Goal: Download file/media

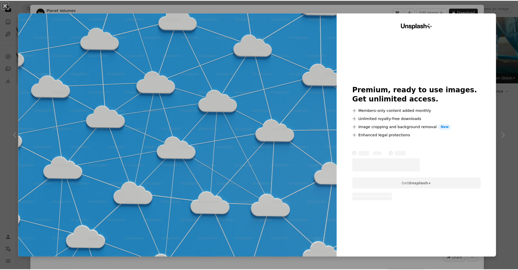
scroll to position [234, 0]
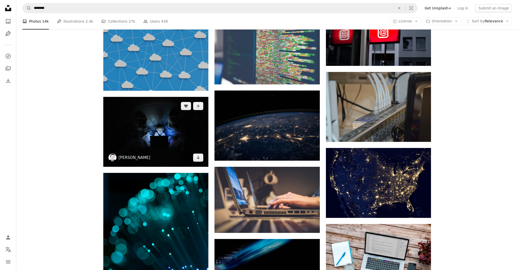
scroll to position [291, 0]
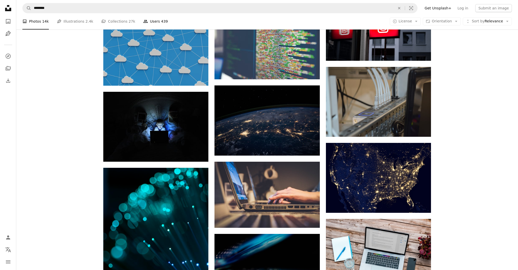
click at [143, 26] on link "People Users 439" at bounding box center [155, 21] width 24 height 16
